Goal: Check status: Check status

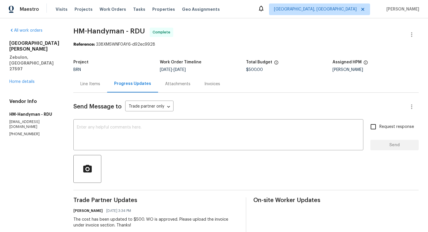
click at [94, 86] on div "Line Items" at bounding box center [90, 84] width 20 height 6
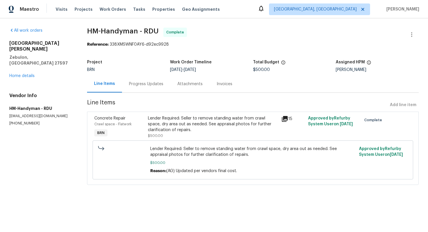
click at [139, 86] on div "Progress Updates" at bounding box center [146, 84] width 34 height 6
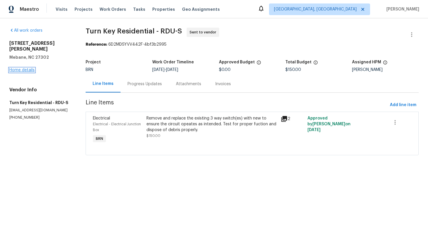
click at [31, 68] on link "Home details" at bounding box center [21, 70] width 25 height 4
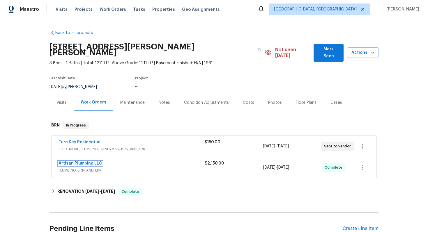
click at [88, 161] on link "Artisan Plumbing LLC" at bounding box center [80, 163] width 44 height 4
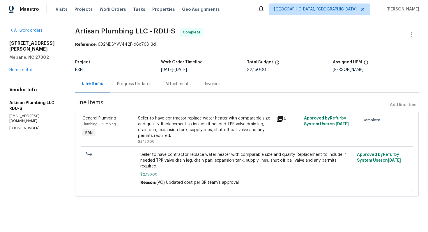
click at [148, 87] on div "Progress Updates" at bounding box center [134, 84] width 34 height 6
